Goal: Check status: Check status

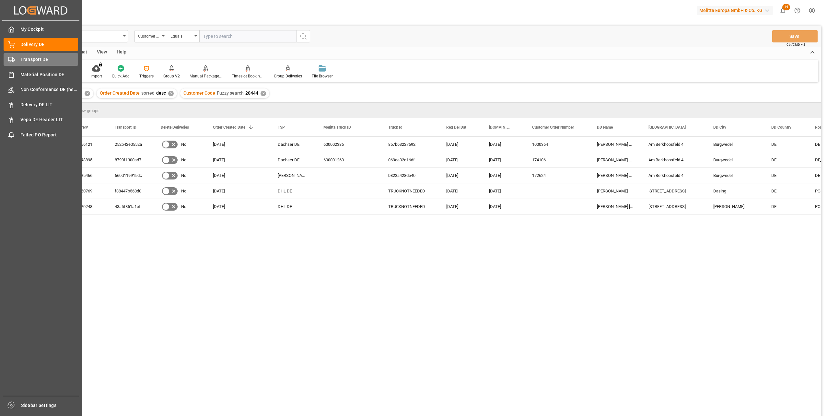
click at [23, 62] on span "Transport DE" at bounding box center [49, 59] width 58 height 7
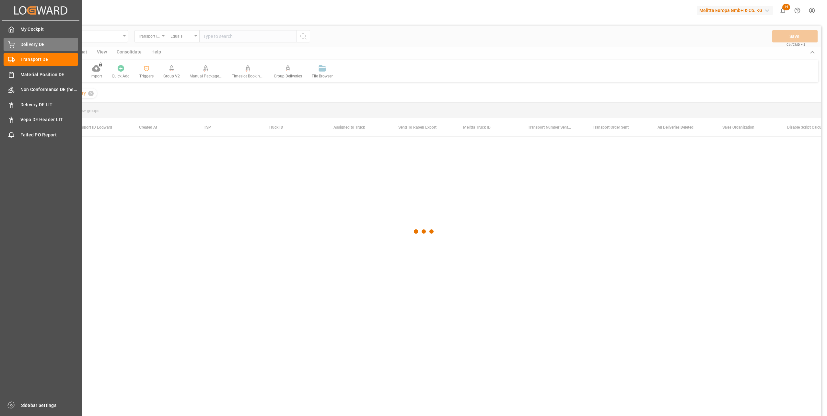
click at [34, 44] on span "Delivery DE" at bounding box center [49, 44] width 58 height 7
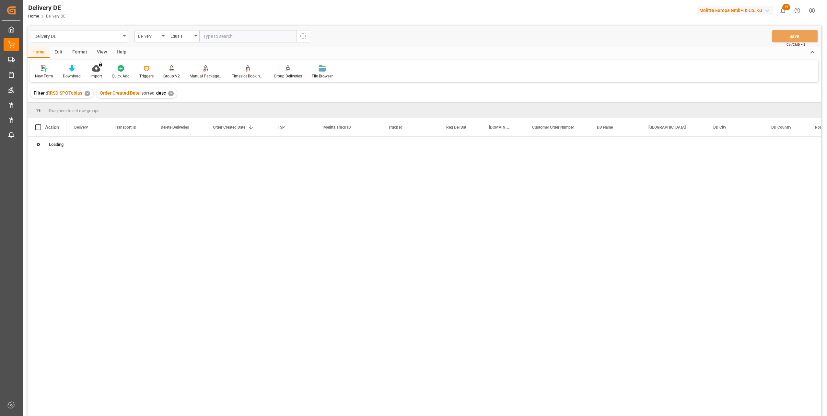
click at [229, 36] on input "text" at bounding box center [247, 36] width 97 height 12
paste input "92559727"
type input "92559727"
click at [301, 35] on circle "search button" at bounding box center [302, 35] width 5 height 5
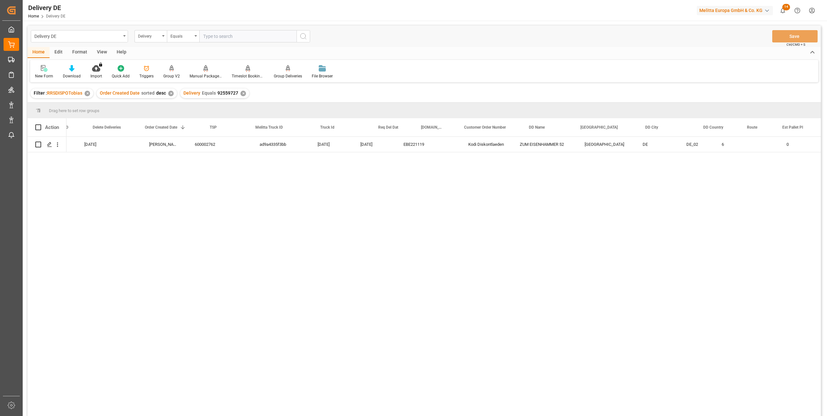
scroll to position [0, 65]
click at [595, 262] on div "600002762 ad9a4335f3bb 24.09.2025 22.09.2025 EBE221119 Kodi Diskontlaeden ZUM E…" at bounding box center [443, 279] width 754 height 284
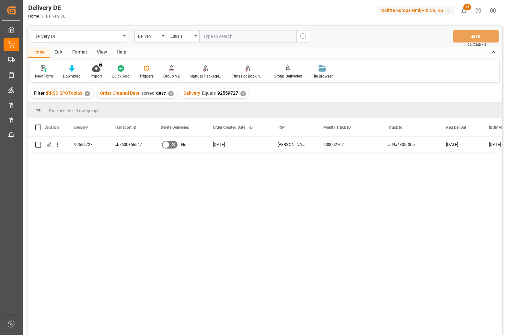
click at [304, 188] on div "EBE221119 22.09.2025 24.09.2025 ad9a4335f3bb 600002762 Hartmann DE 18.09.2025 N…" at bounding box center [284, 238] width 436 height 202
click at [223, 38] on input "text" at bounding box center [247, 36] width 97 height 12
type input "92559962"
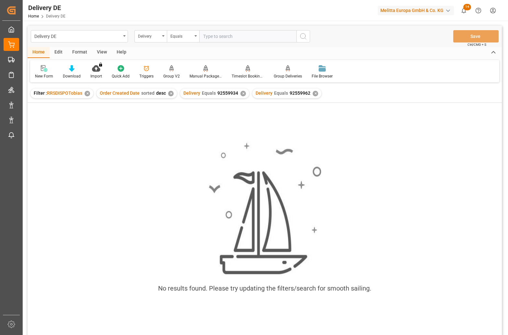
click at [242, 94] on div "✕" at bounding box center [243, 94] width 6 height 6
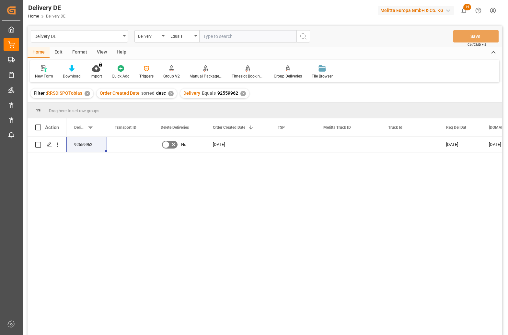
click at [261, 230] on div "92559962 No 19.09.2025 25.09.2025 23.09.2025 EBE221119" at bounding box center [284, 238] width 436 height 202
click at [38, 145] on input "Press Space to toggle row selection (unchecked)" at bounding box center [38, 145] width 6 height 6
checkbox input "true"
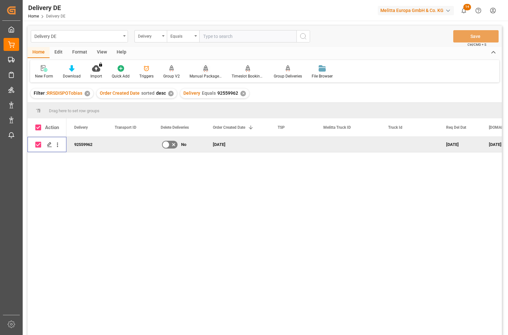
click at [204, 71] on icon at bounding box center [206, 68] width 5 height 6
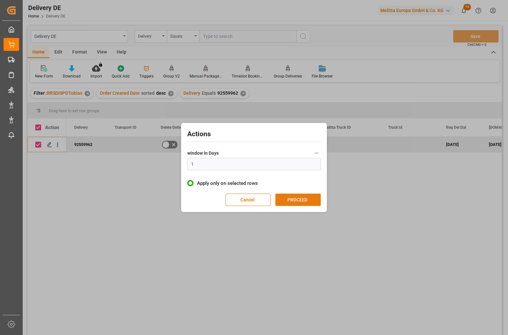
click at [302, 199] on button "PROCEED" at bounding box center [297, 199] width 45 height 12
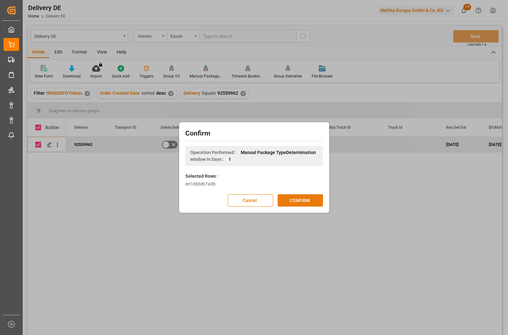
click at [305, 198] on button "CONFIRM" at bounding box center [300, 200] width 45 height 12
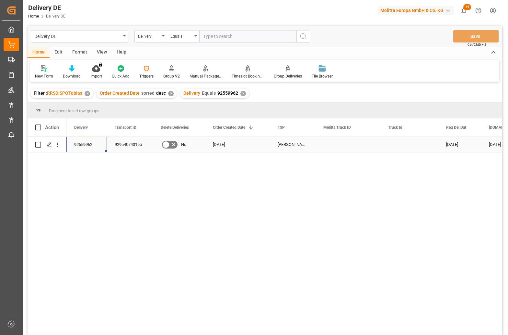
click at [84, 148] on div "92559962" at bounding box center [86, 144] width 41 height 15
click at [119, 144] on div "929a4074319b" at bounding box center [130, 144] width 46 height 15
click at [414, 200] on div "92559962 929a4074319b No 19.09.2025 Hartmann DE 24.09.2025 22.09.2025 EBE221119" at bounding box center [284, 238] width 436 height 202
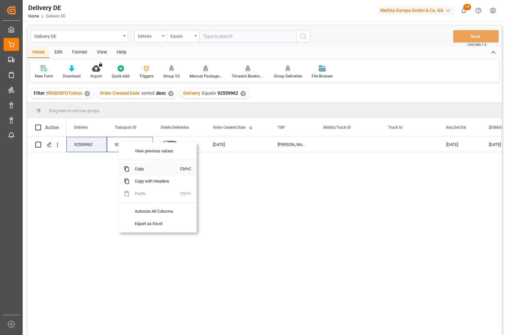
click at [139, 165] on span "Copy" at bounding box center [155, 169] width 51 height 12
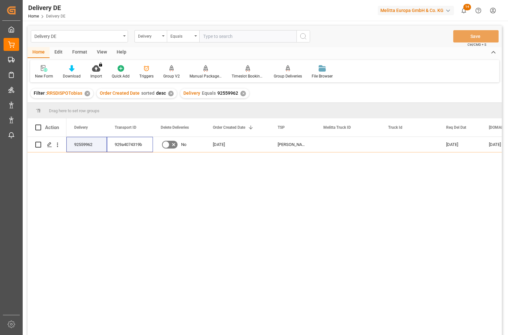
click at [209, 37] on input "text" at bounding box center [247, 36] width 97 height 12
paste input "92556947"
type input "92556947"
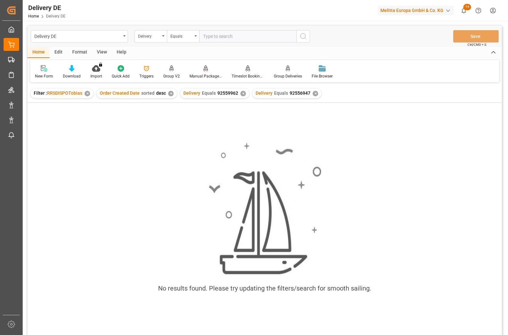
click at [241, 94] on div "✕" at bounding box center [243, 94] width 6 height 6
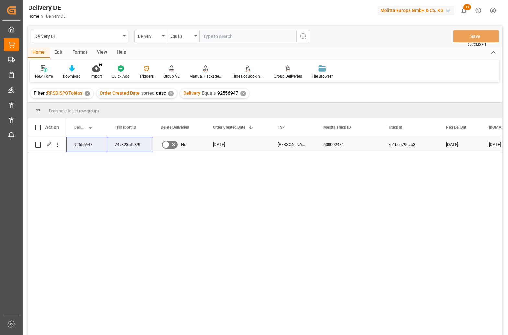
click at [135, 138] on div "7473235fb89f" at bounding box center [130, 144] width 46 height 15
click at [136, 187] on div "92556947 7473235fb89f No 10.09.2025 Hartmann DE 600002484 7e1bce79ccb3 15.09.20…" at bounding box center [284, 238] width 436 height 202
click at [76, 145] on div "92556947" at bounding box center [86, 144] width 41 height 15
click at [115, 144] on div "7473235fb89f" at bounding box center [130, 144] width 46 height 15
click at [41, 143] on input "Press Space to toggle row selection (unchecked)" at bounding box center [38, 145] width 6 height 6
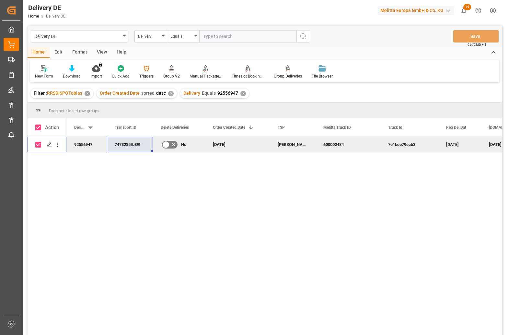
click at [40, 144] on input "Press Space to toggle row selection (checked)" at bounding box center [38, 145] width 6 height 6
checkbox input "false"
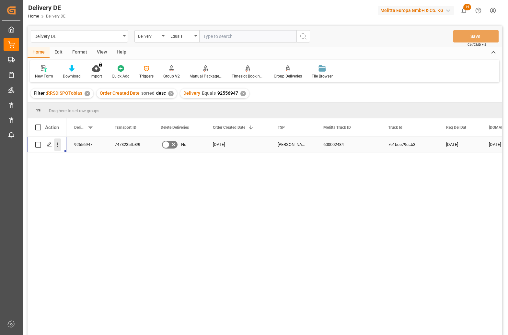
click at [56, 144] on icon "open menu" at bounding box center [57, 144] width 7 height 7
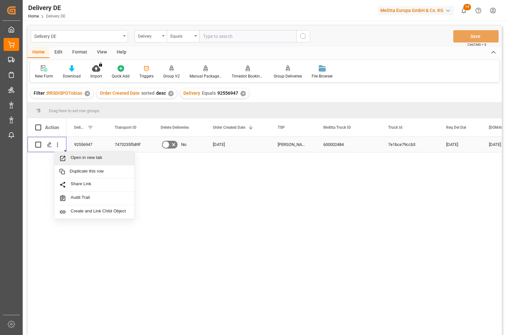
click at [74, 157] on span "Open in new tab" at bounding box center [100, 158] width 59 height 7
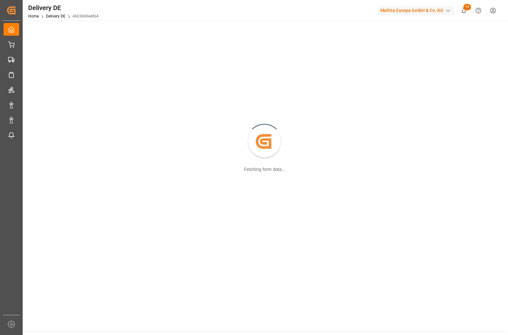
scroll to position [70, 0]
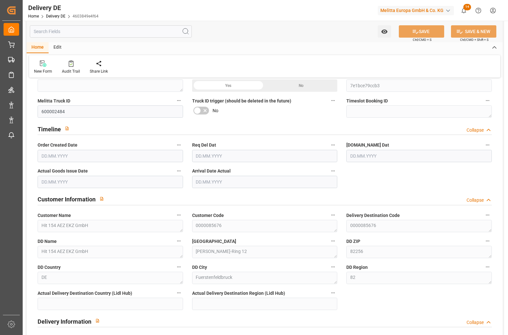
type input "1"
type input "89.36"
type input "140"
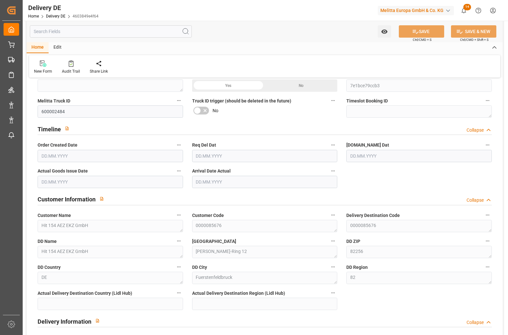
type input "697.307"
type input "10.09.2025"
type input "[DATE]"
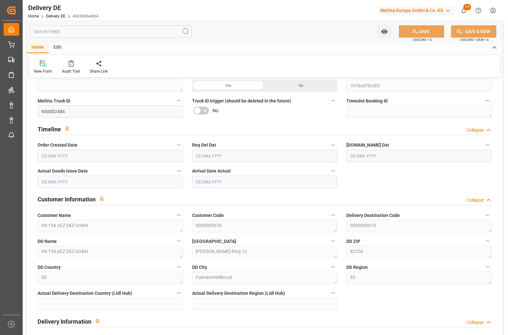
type input "[DATE]"
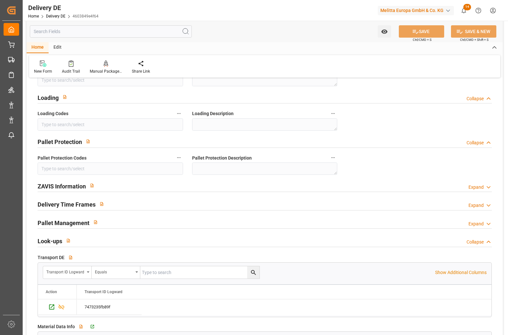
scroll to position [843, 0]
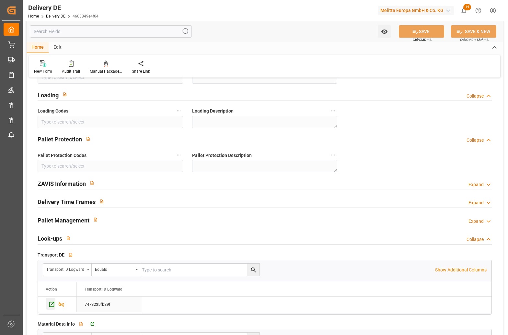
click at [54, 304] on icon "Press SPACE to select this row." at bounding box center [51, 304] width 7 height 7
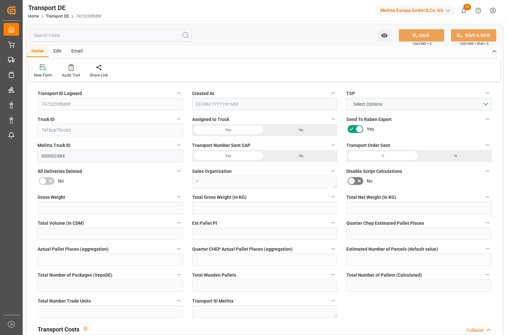
type input "140"
type input "116.304"
type input "89.36"
type input "697.307"
type input "1"
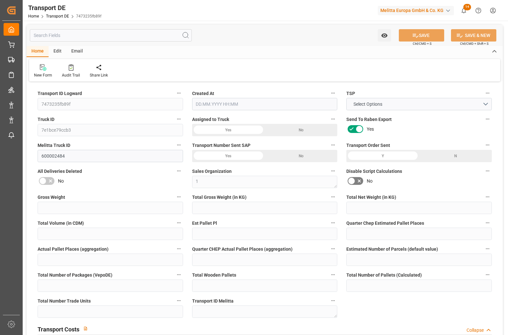
type input "0"
type input "1"
type input "0"
type input "1"
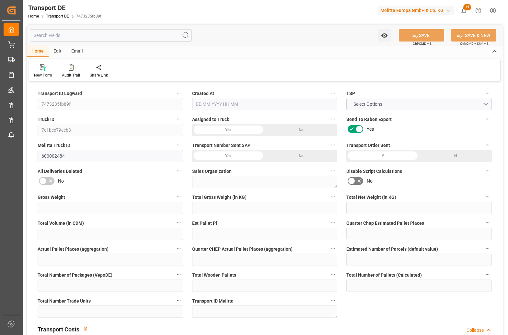
type input "1"
type input "0"
type input "64"
type input "0"
type input "61.81"
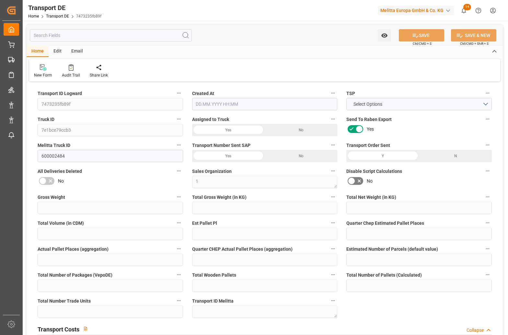
type input "64.481"
type input "61.81"
type input "82"
type input "0"
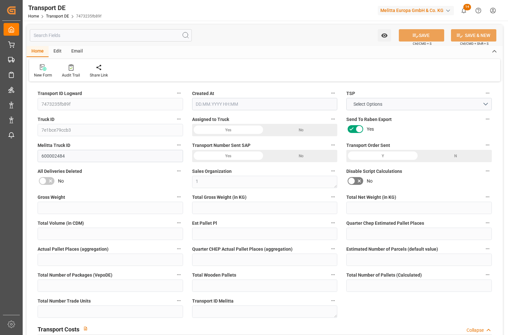
type input "1"
type input "0"
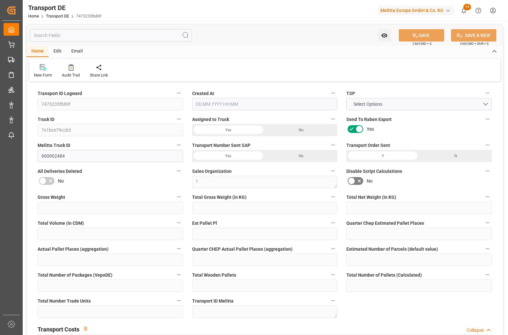
type input "0"
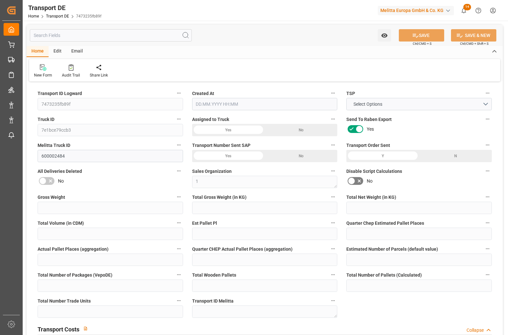
type input "0"
type input "116.304"
type input "4710.8598"
type input "21"
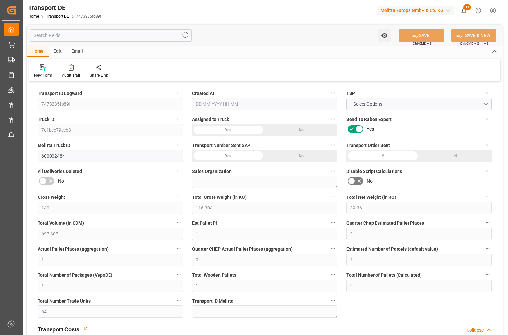
type input "35"
type input "0"
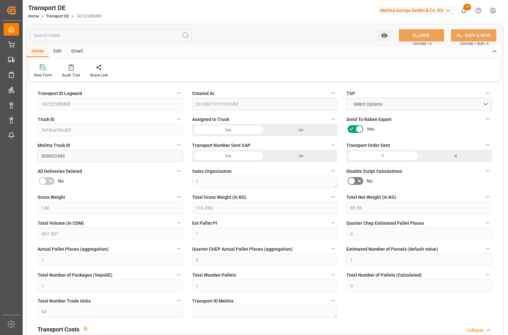
type input "0"
type input "1"
type input "0"
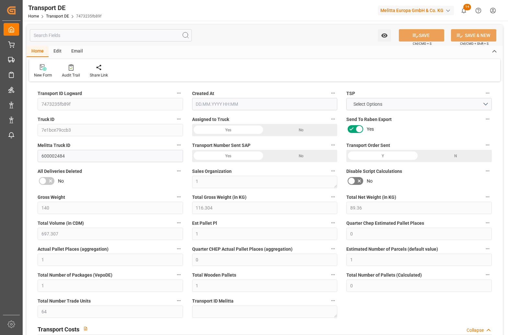
type input "64"
type input "126.291"
type input "61.81"
type input "[DATE] 09:12"
type input "[DATE]"
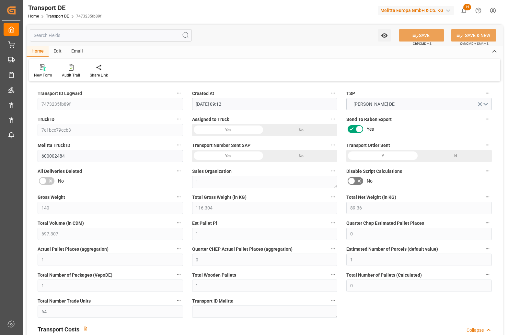
type input "[DATE]"
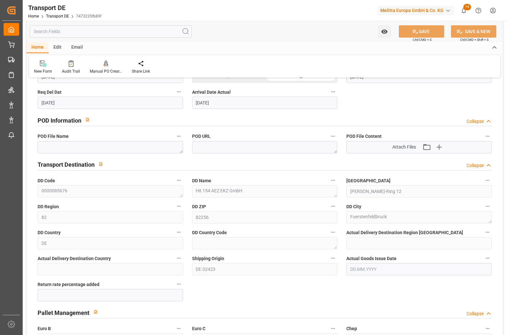
scroll to position [389, 0]
